Goal: Task Accomplishment & Management: Complete application form

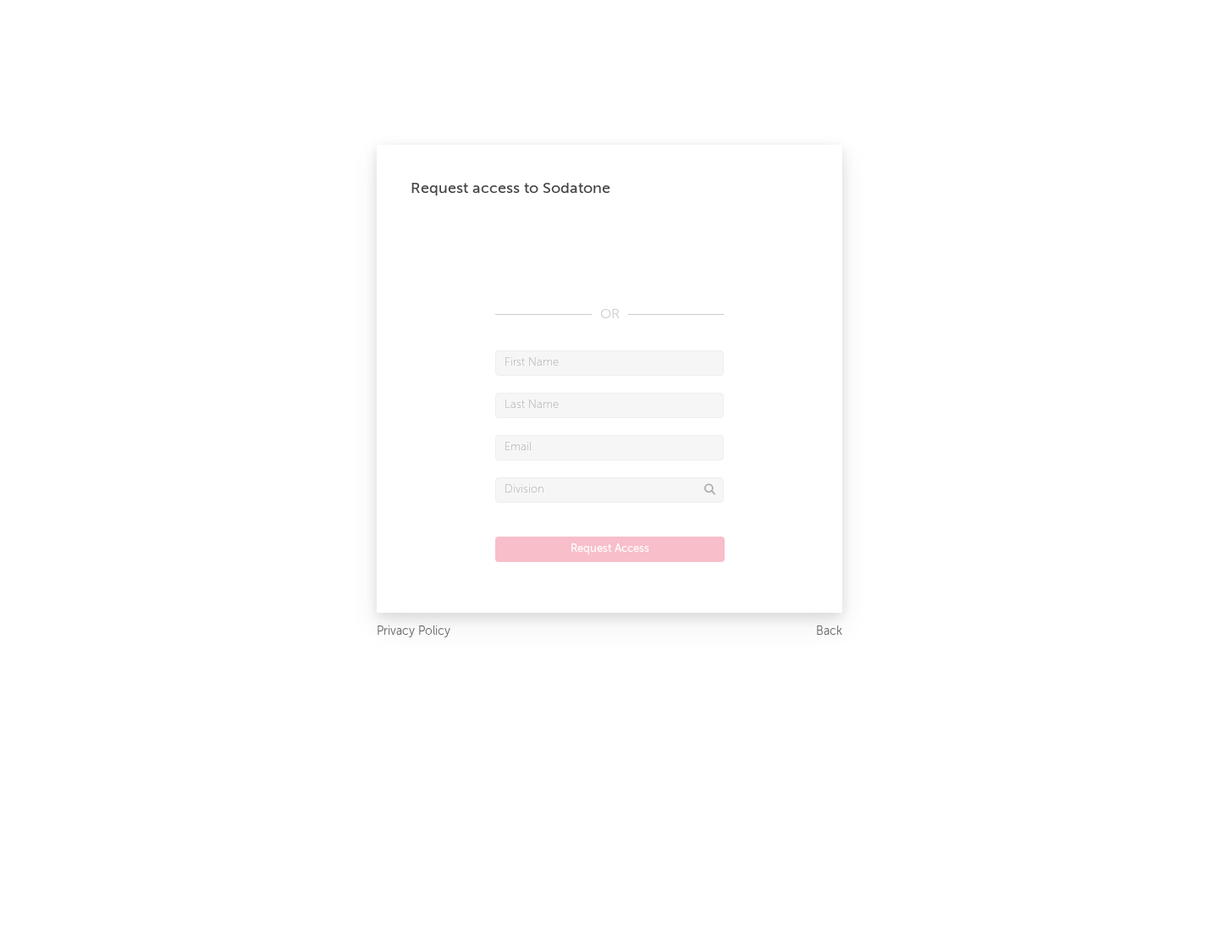
click at [609, 362] on input "text" at bounding box center [609, 362] width 229 height 25
type input "[PERSON_NAME]"
click at [609, 405] on input "text" at bounding box center [609, 405] width 229 height 25
type input "[PERSON_NAME]"
click at [609, 447] on input "text" at bounding box center [609, 447] width 229 height 25
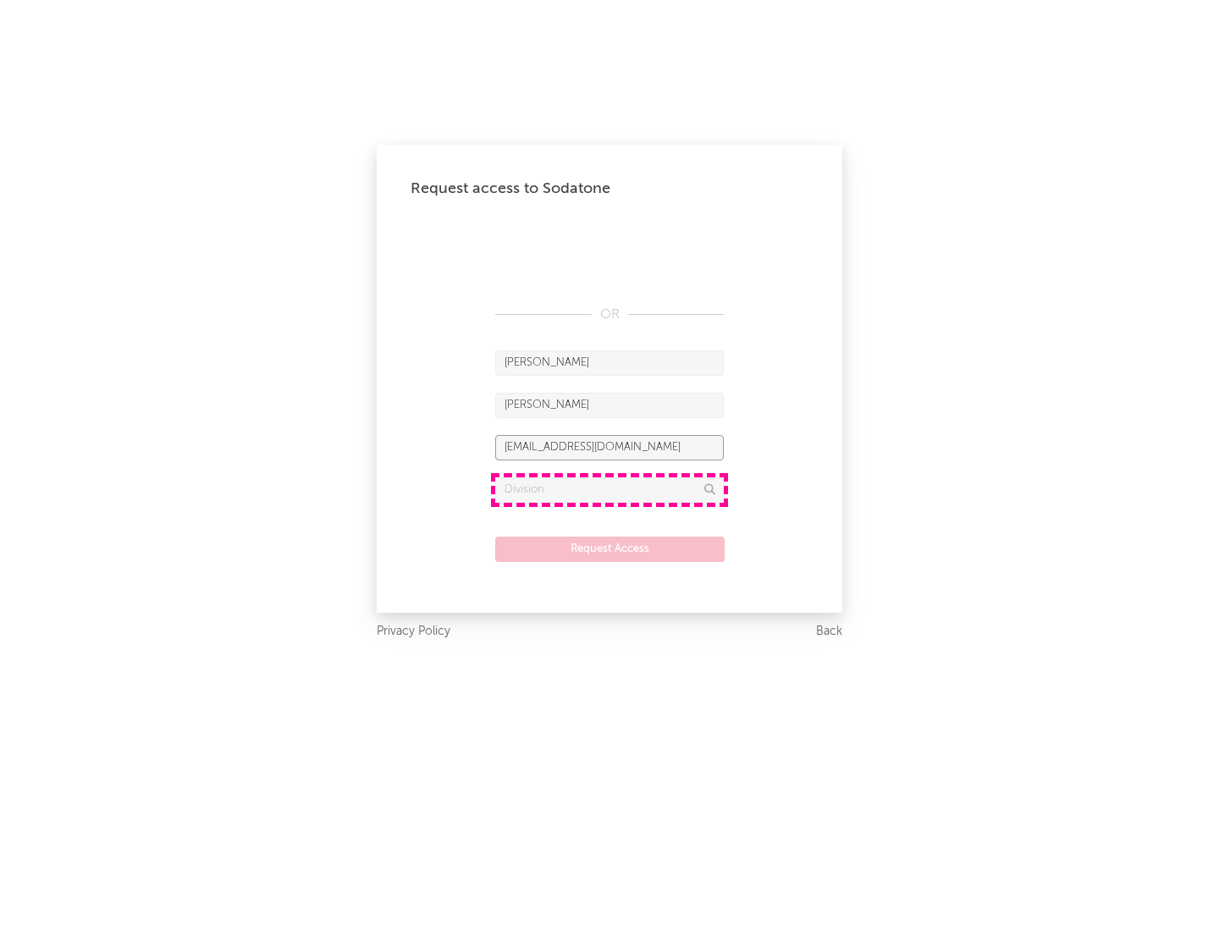
type input "[EMAIL_ADDRESS][DOMAIN_NAME]"
click at [609, 489] on input "text" at bounding box center [609, 489] width 229 height 25
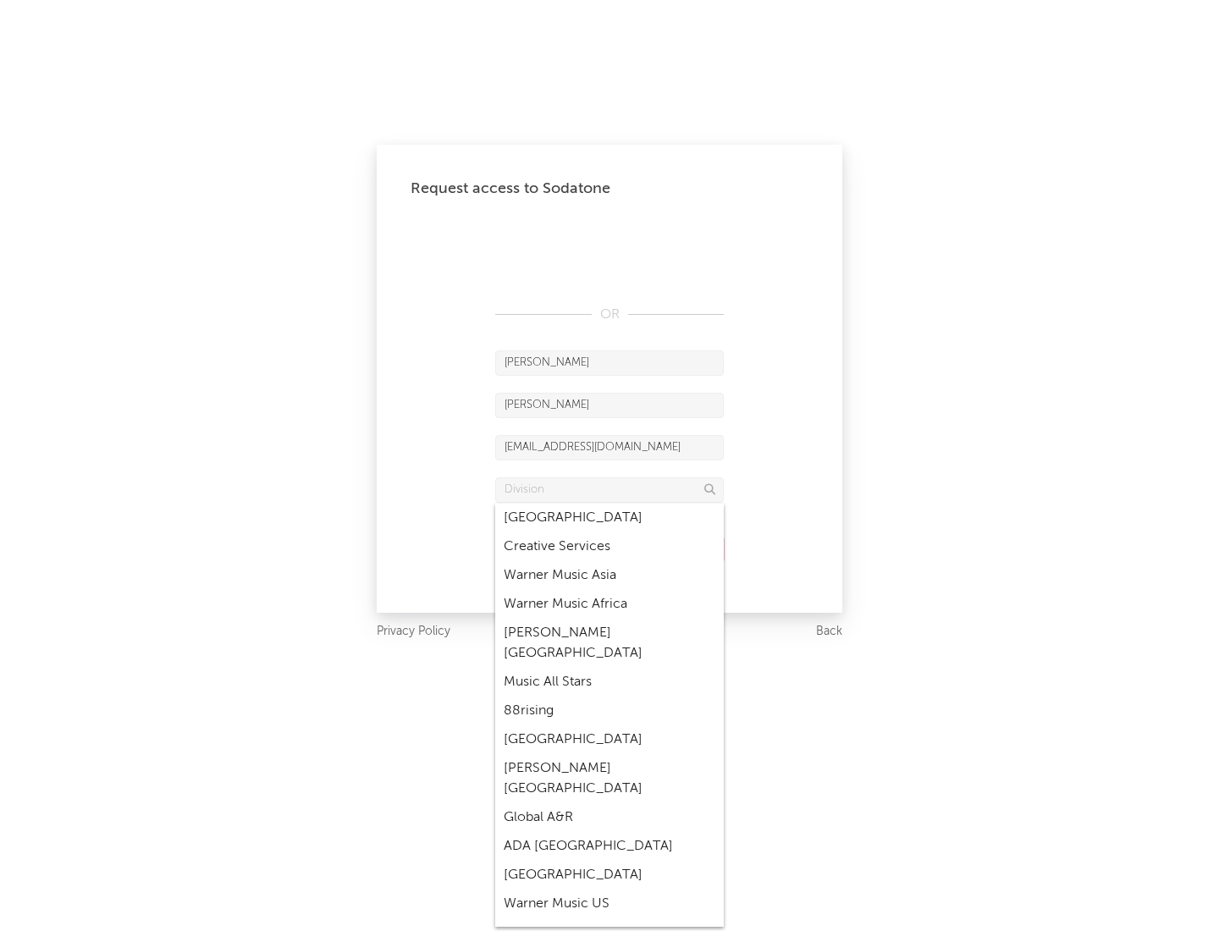
click at [609, 668] on div "Music All Stars" at bounding box center [609, 682] width 229 height 29
type input "Music All Stars"
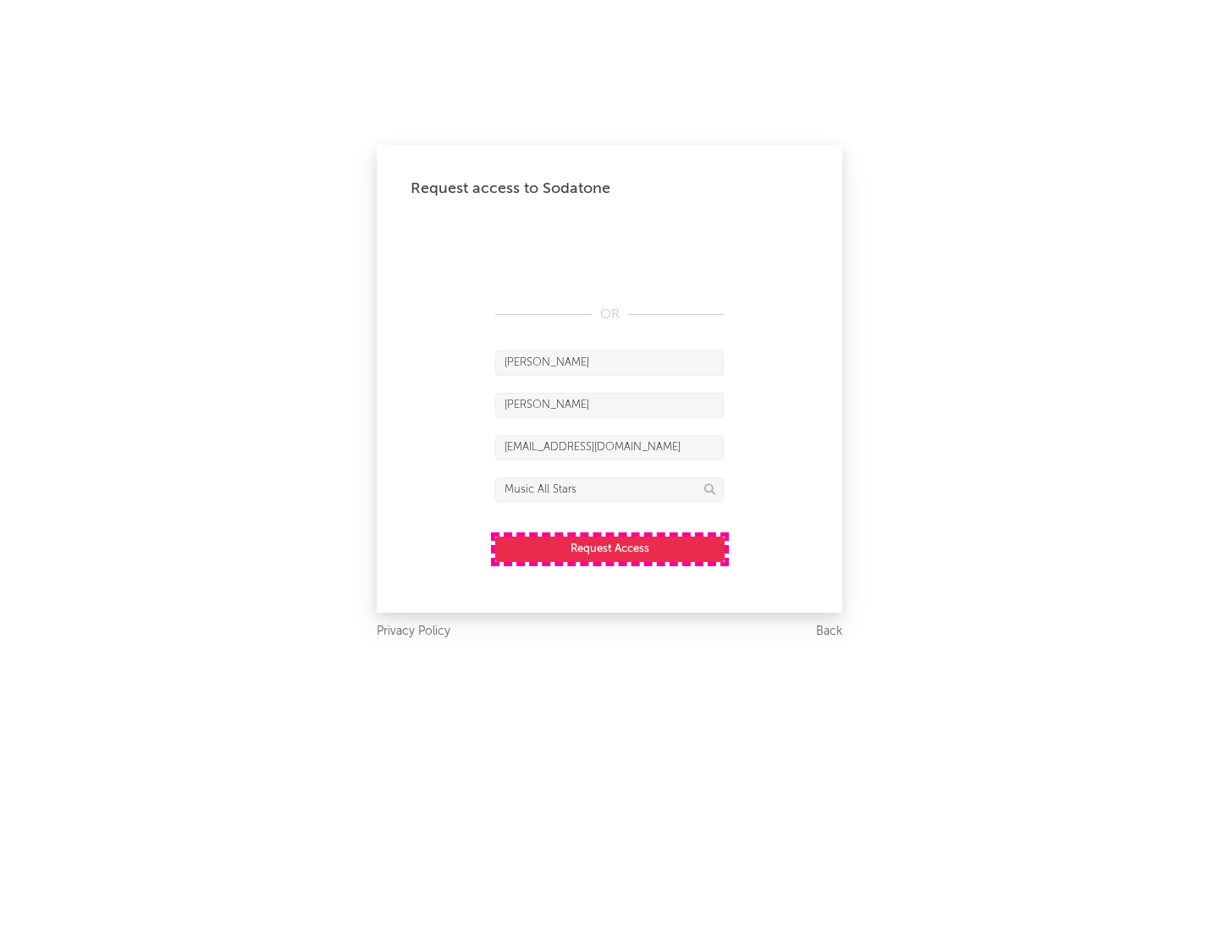
click at [609, 549] on button "Request Access" at bounding box center [609, 549] width 229 height 25
